Goal: Task Accomplishment & Management: Use online tool/utility

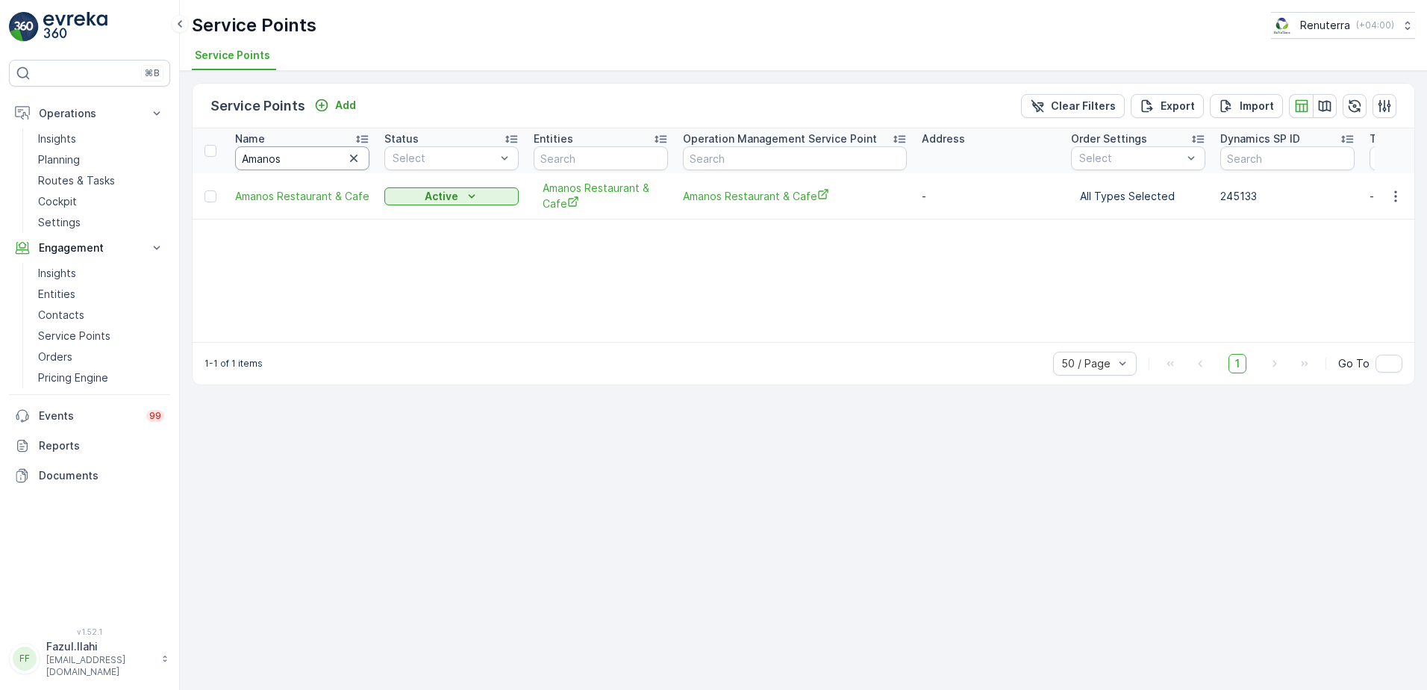
click at [282, 161] on input "Amanos" at bounding box center [302, 158] width 134 height 24
type input "Green"
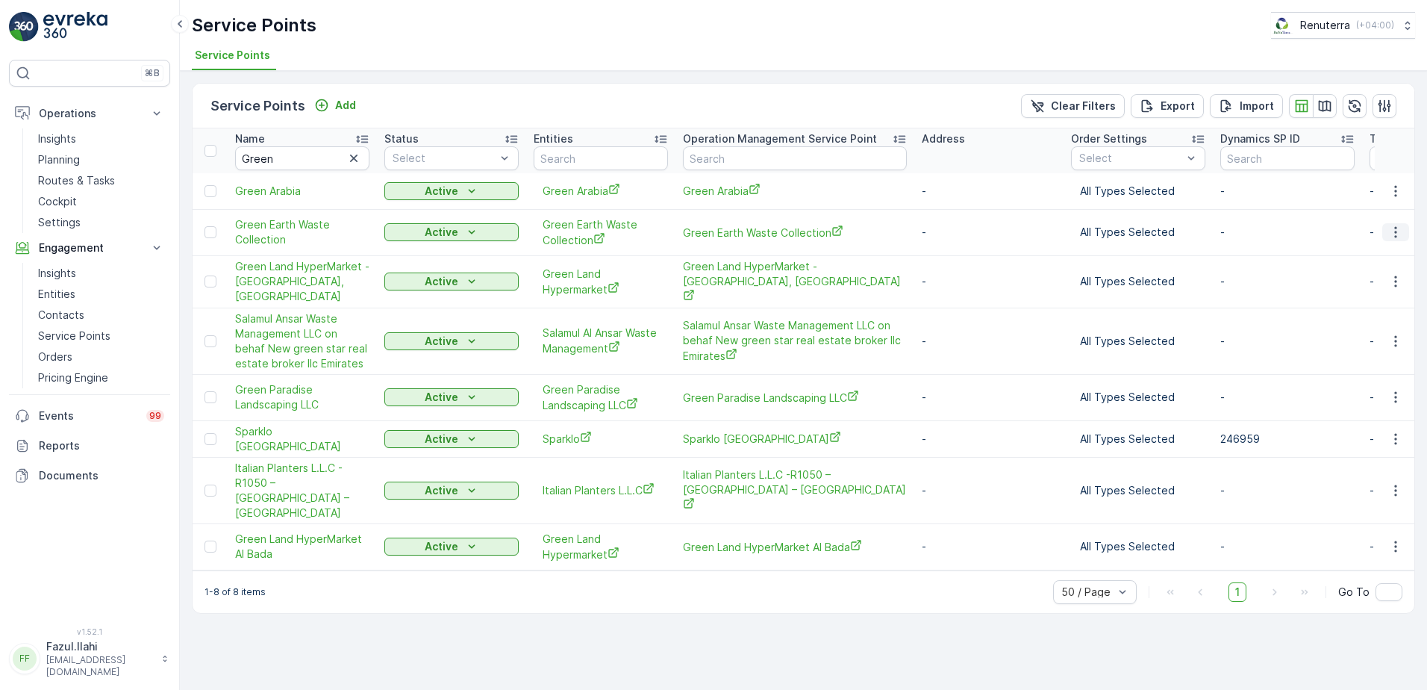
click at [1392, 238] on icon "button" at bounding box center [1395, 232] width 15 height 15
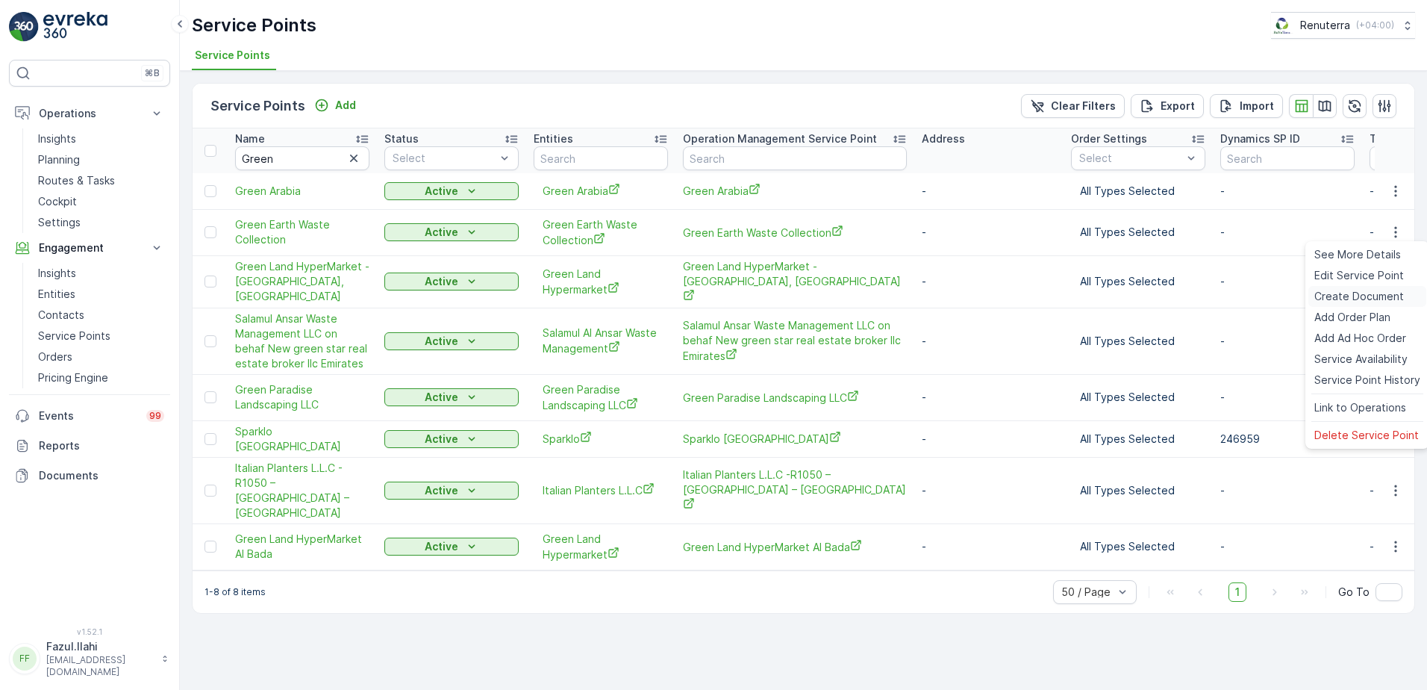
click at [1362, 289] on span "Create Document" at bounding box center [1359, 296] width 90 height 15
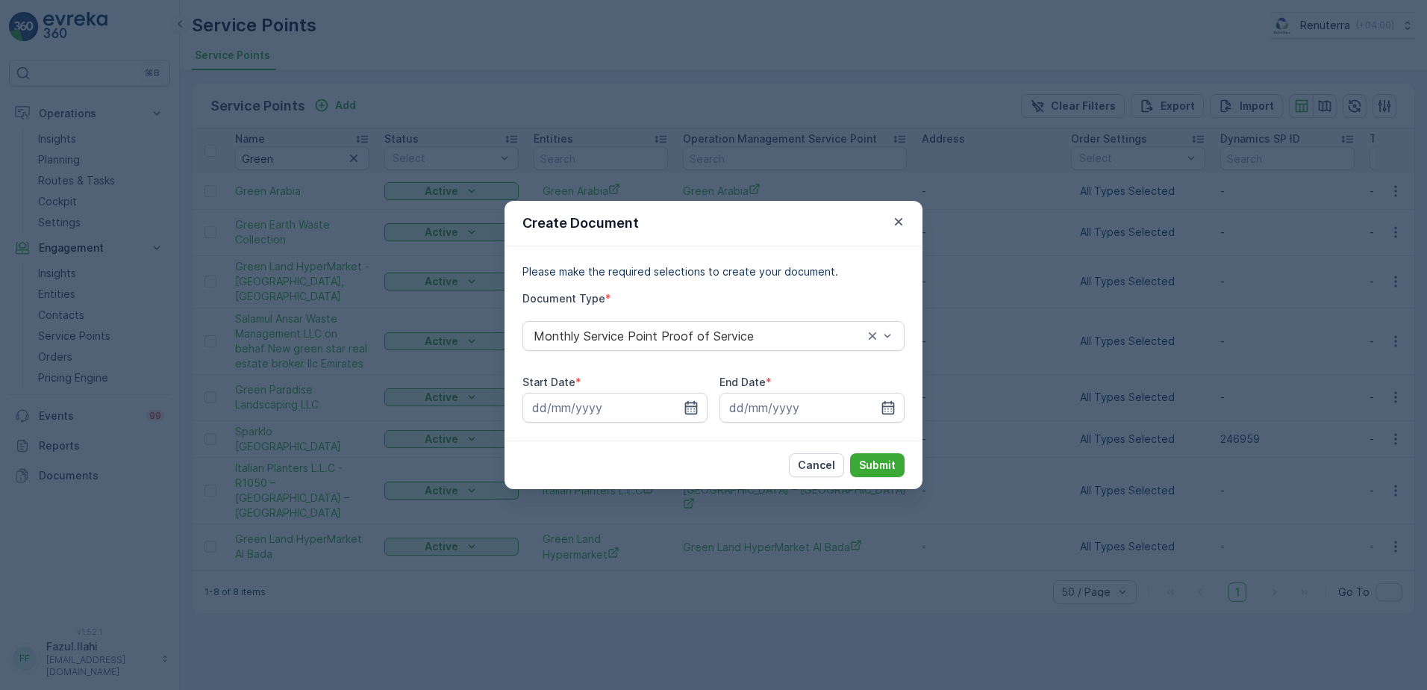
click at [684, 403] on icon "button" at bounding box center [691, 407] width 15 height 15
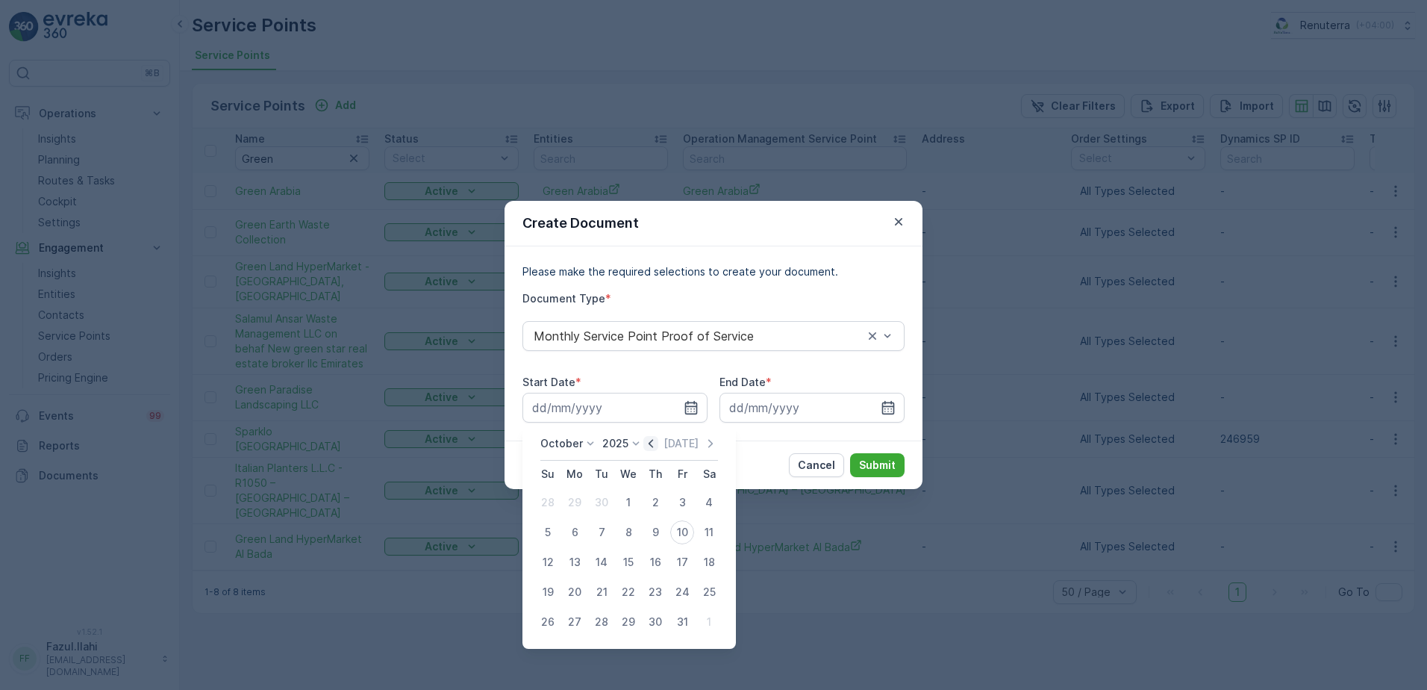
click at [658, 445] on icon "button" at bounding box center [650, 443] width 15 height 15
click at [567, 499] on div "1" at bounding box center [575, 502] width 24 height 24
type input "01.09.2025"
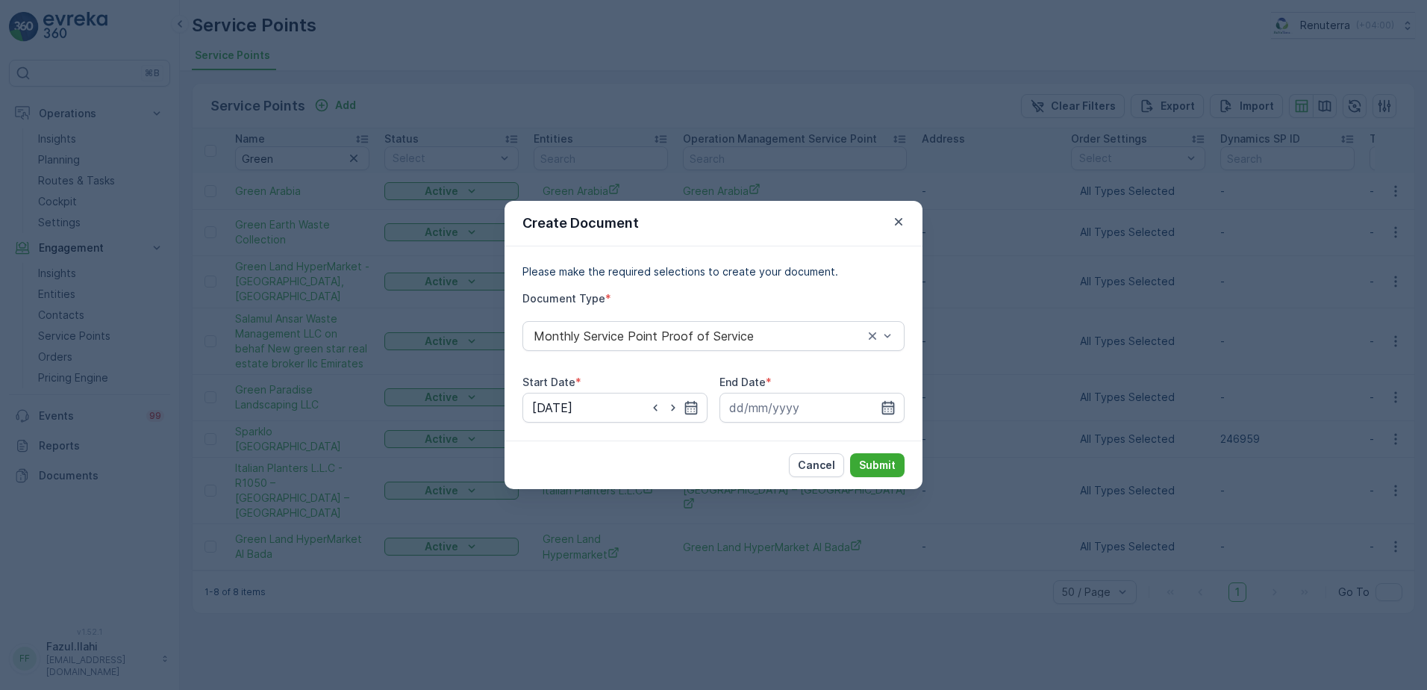
click at [888, 405] on icon "button" at bounding box center [888, 407] width 15 height 15
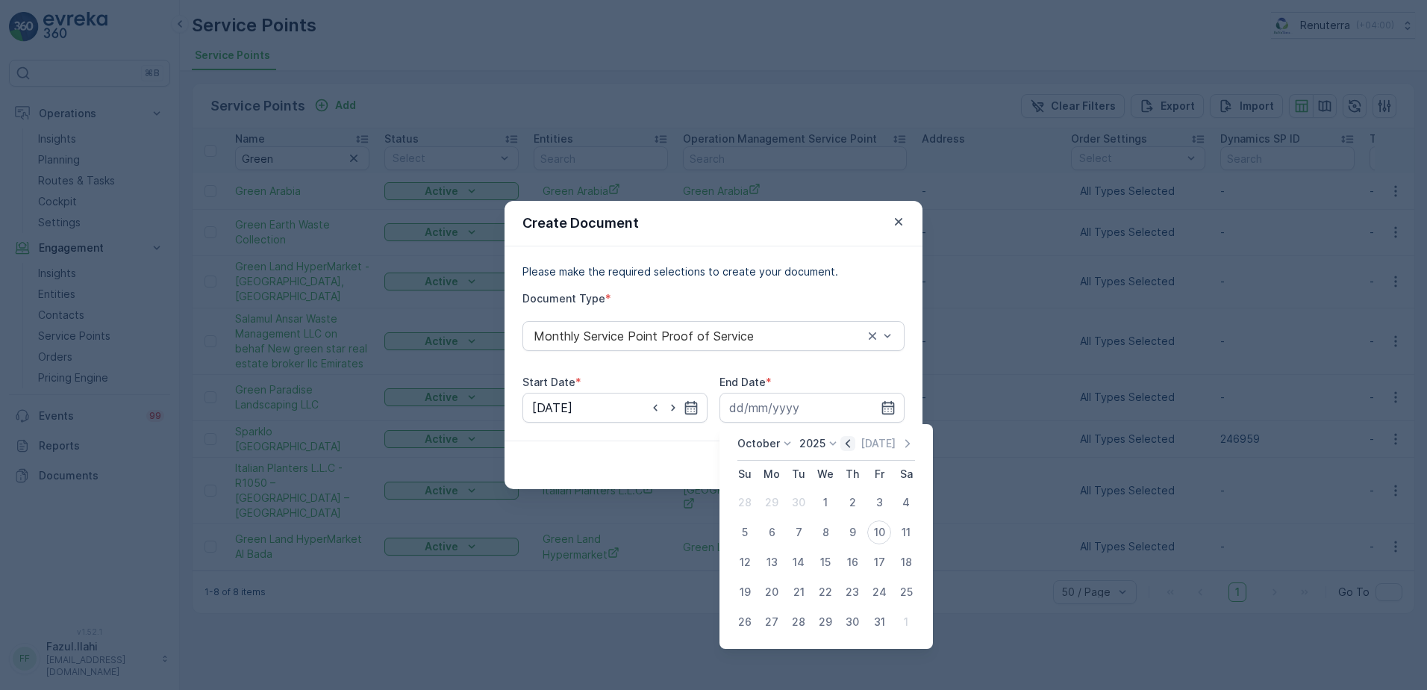
click at [850, 437] on icon "button" at bounding box center [847, 443] width 15 height 15
click at [797, 620] on div "30" at bounding box center [799, 622] width 24 height 24
type input "30.09.2025"
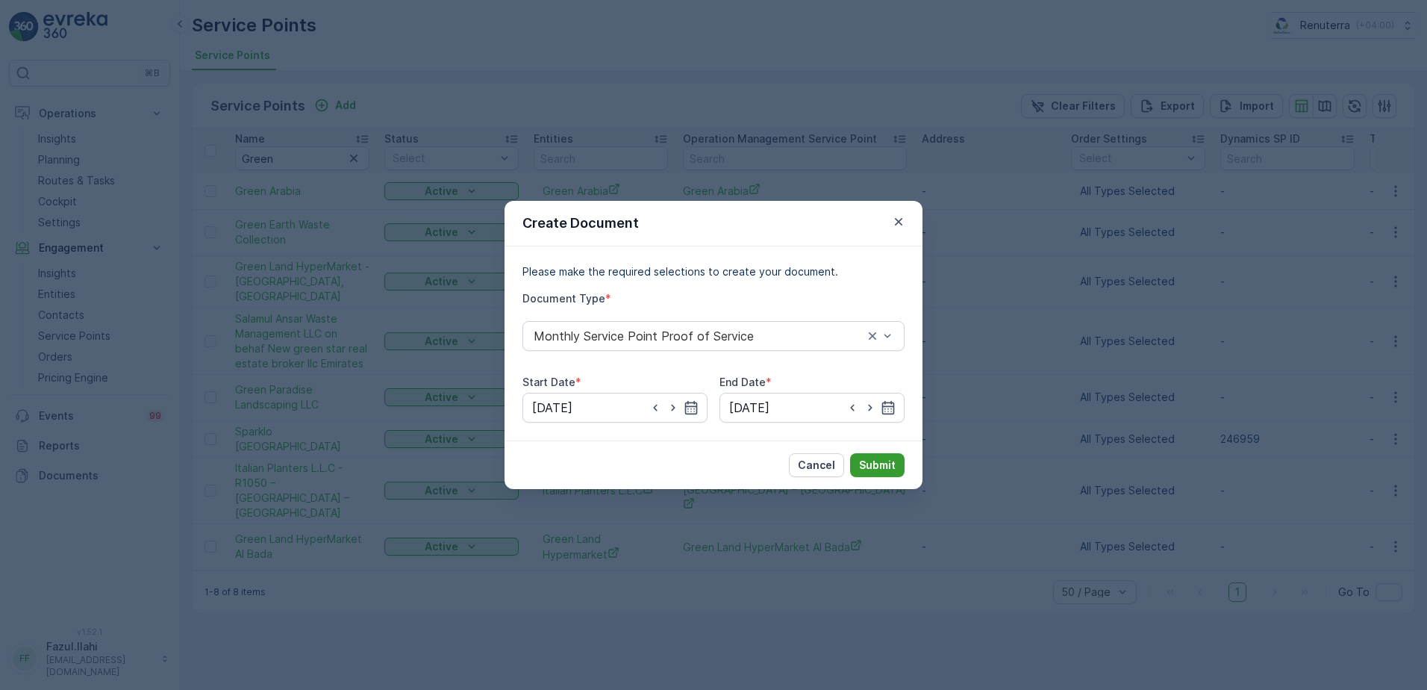
click at [870, 464] on p "Submit" at bounding box center [877, 465] width 37 height 15
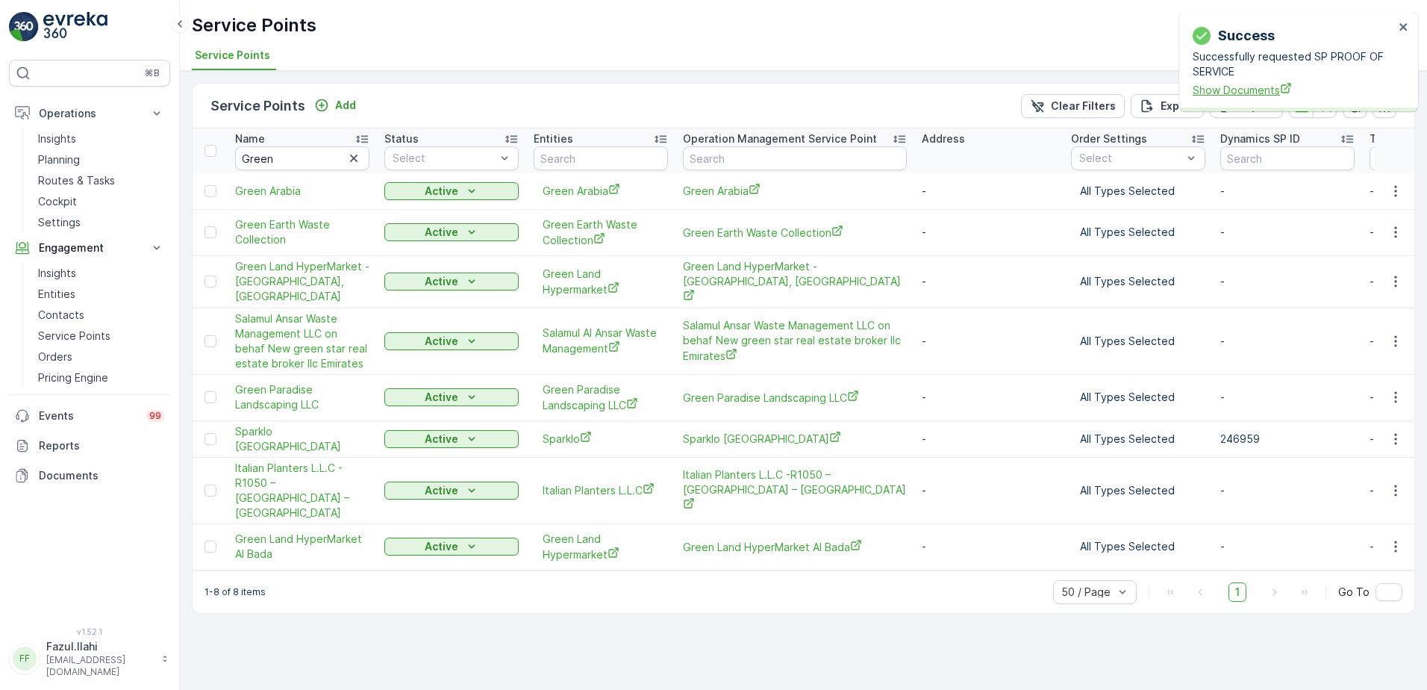
click at [1247, 92] on span "Show Documents" at bounding box center [1294, 90] width 202 height 16
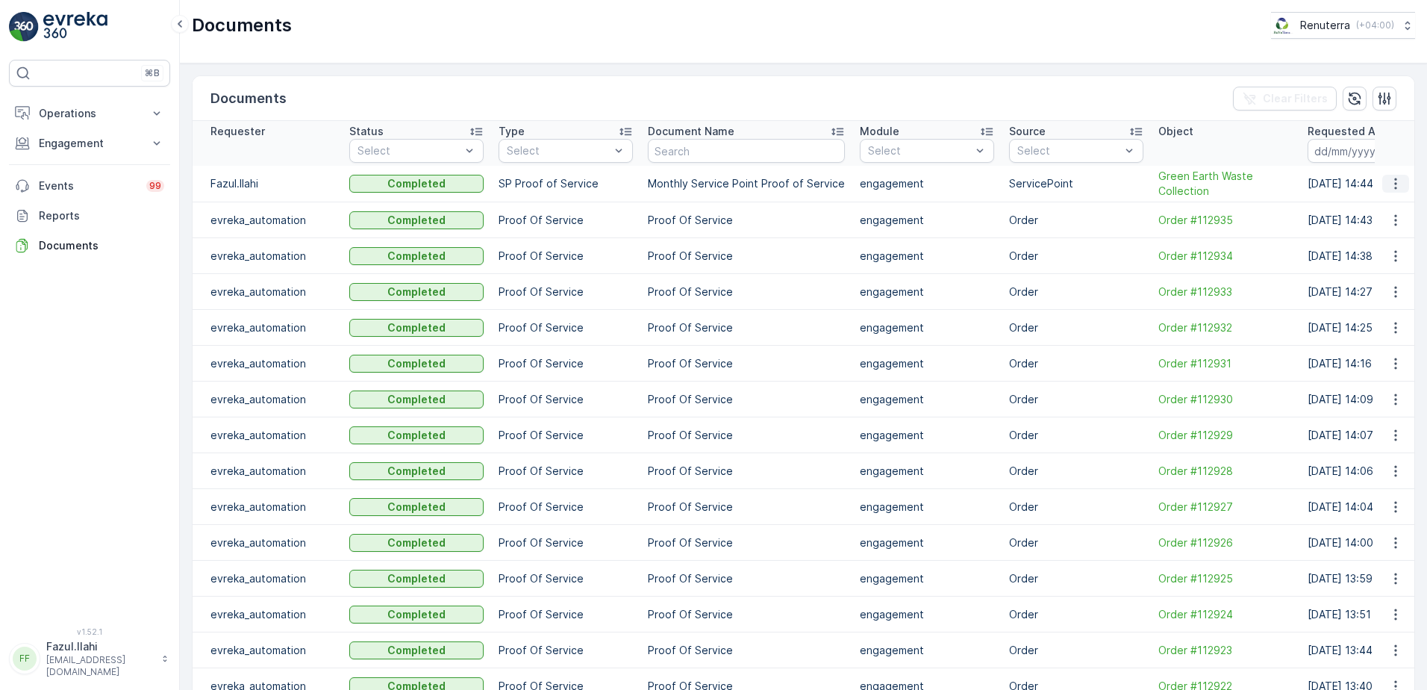
click at [1397, 188] on icon "button" at bounding box center [1395, 183] width 15 height 15
click at [1390, 208] on span "See Details" at bounding box center [1391, 206] width 57 height 15
